Goal: Information Seeking & Learning: Understand process/instructions

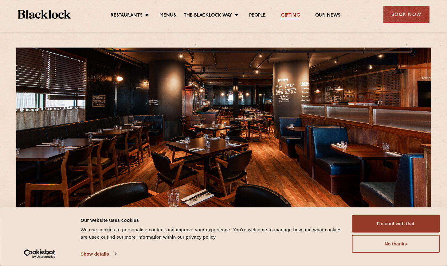
click at [286, 19] on link "Gifting" at bounding box center [290, 16] width 18 height 7
click at [164, 15] on link "Menus" at bounding box center [167, 16] width 17 height 7
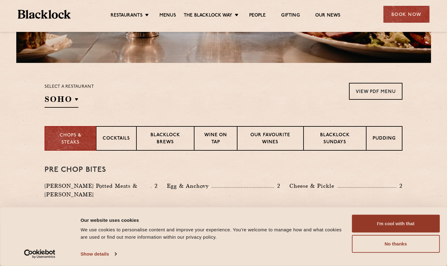
scroll to position [154, 0]
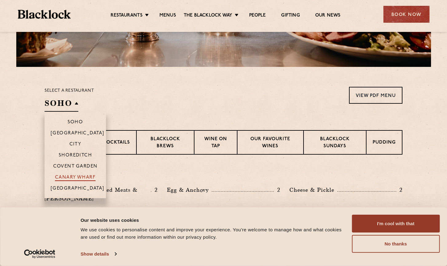
click at [70, 176] on p "Canary Wharf" at bounding box center [75, 178] width 41 height 6
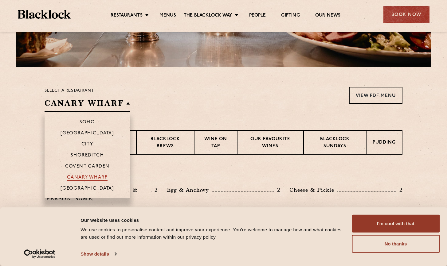
click at [82, 177] on p "Canary Wharf" at bounding box center [87, 178] width 41 height 6
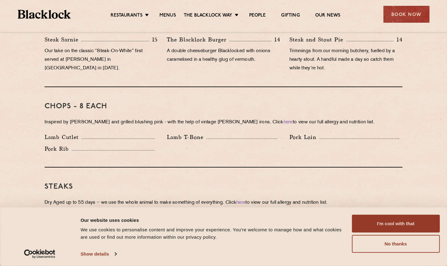
scroll to position [519, 0]
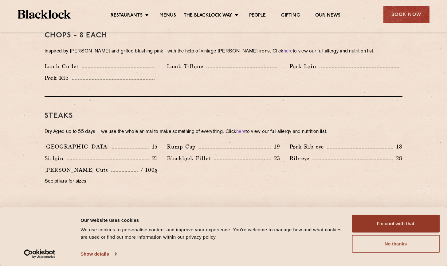
click at [408, 240] on button "No thanks" at bounding box center [396, 244] width 88 height 18
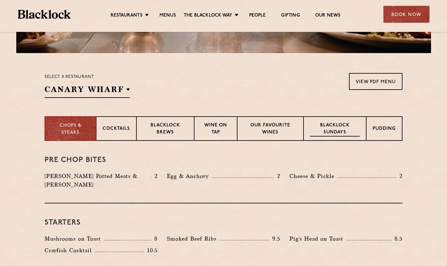
scroll to position [164, 0]
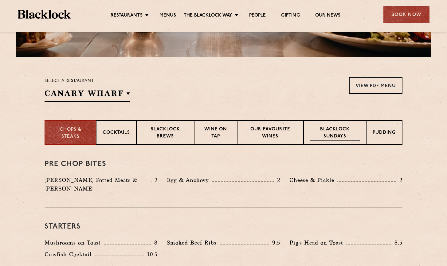
click at [354, 137] on p "Blacklock Sundays" at bounding box center [335, 133] width 50 height 14
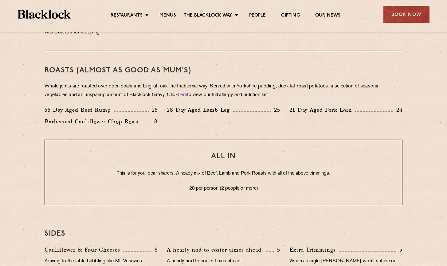
scroll to position [129, 0]
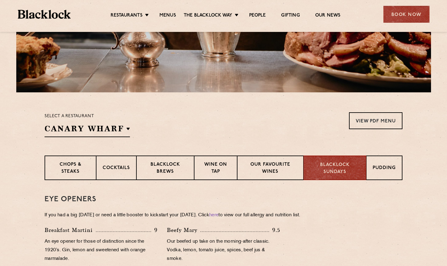
click at [287, 12] on ul "Restaurants [GEOGRAPHIC_DATA] [GEOGRAPHIC_DATA] [GEOGRAPHIC_DATA] [GEOGRAPHIC_D…" at bounding box center [225, 15] width 309 height 10
click at [286, 17] on link "Gifting" at bounding box center [290, 16] width 18 height 7
